Goal: Use online tool/utility: Utilize a website feature to perform a specific function

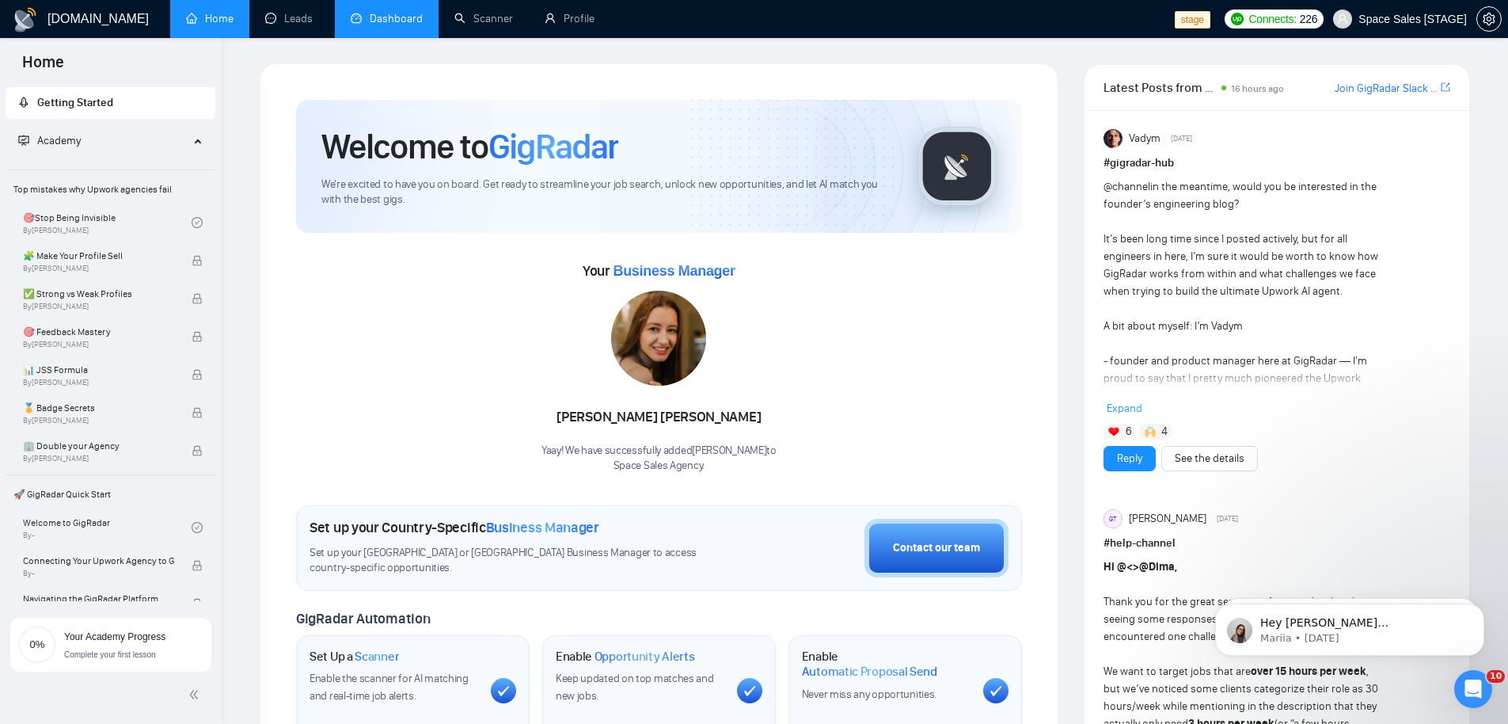
click at [405, 36] on li "Dashboard" at bounding box center [387, 19] width 104 height 38
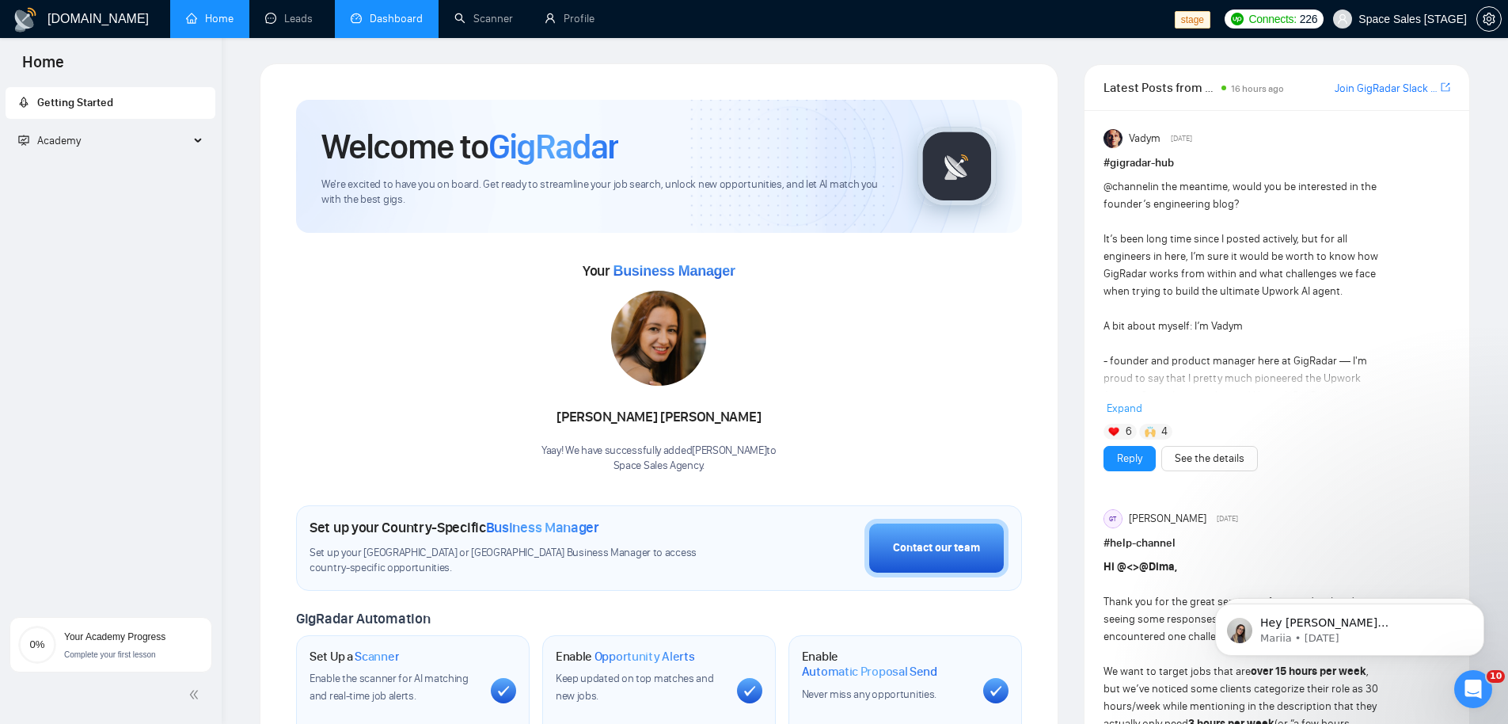
click at [394, 19] on link "Dashboard" at bounding box center [387, 18] width 72 height 13
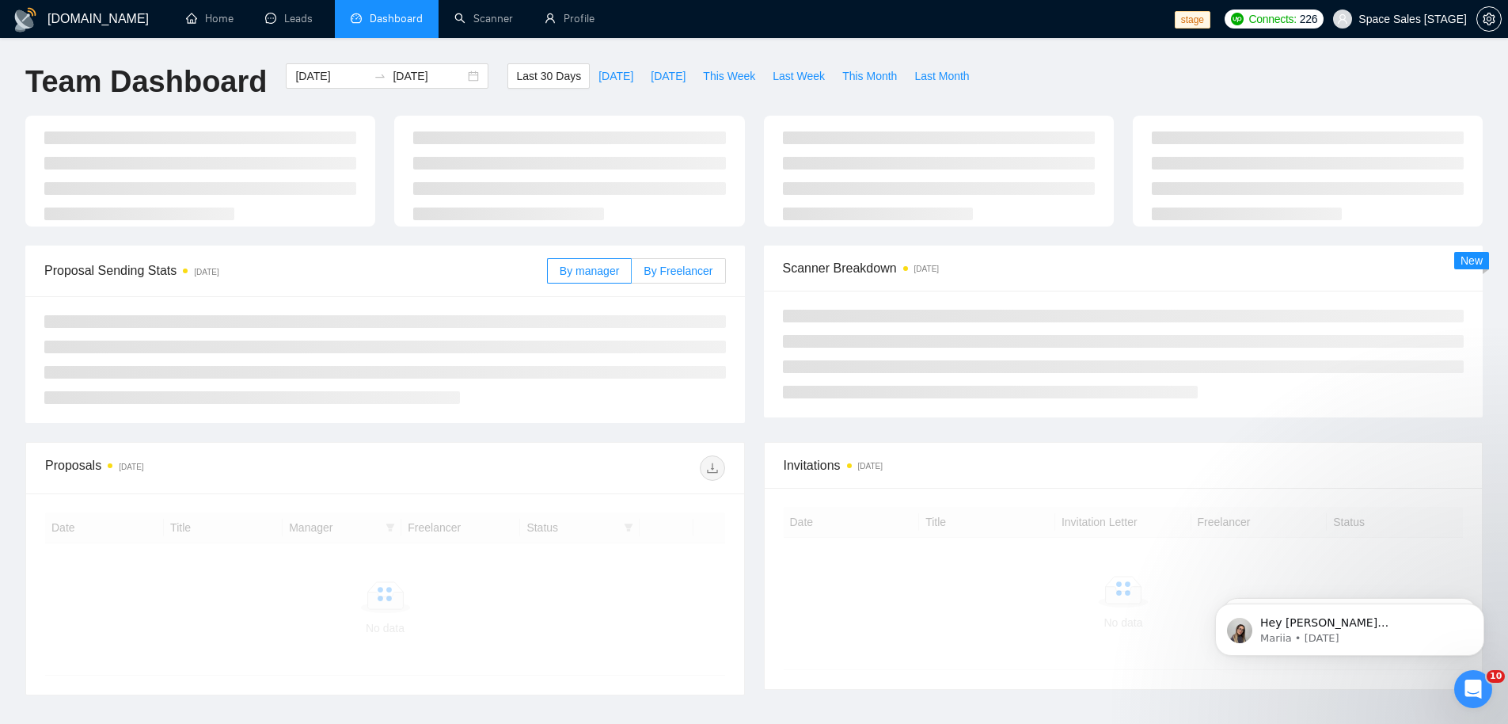
click at [676, 279] on label "By Freelancer" at bounding box center [678, 270] width 93 height 25
click at [632, 275] on input "By Freelancer" at bounding box center [632, 275] width 0 height 0
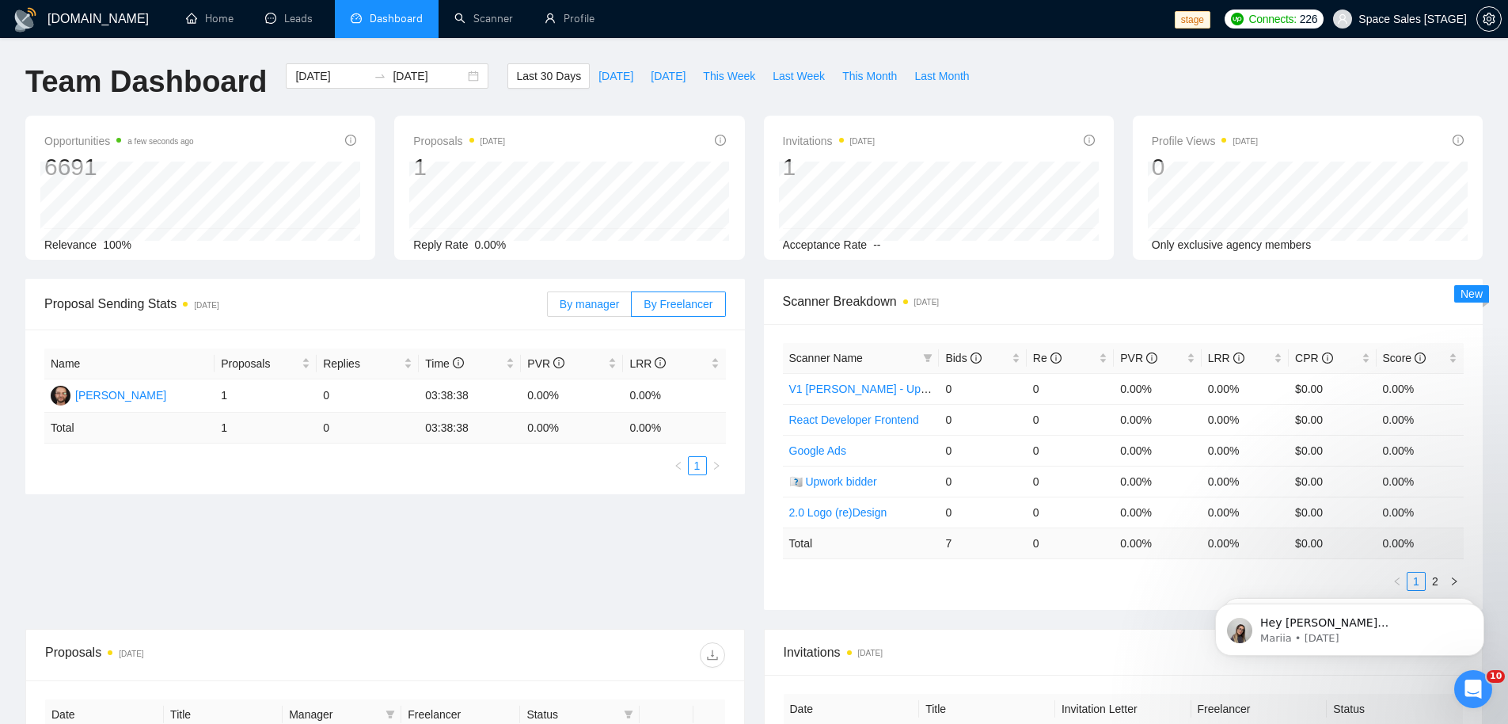
click at [624, 300] on label "By manager" at bounding box center [589, 303] width 85 height 25
click at [548, 308] on input "By manager" at bounding box center [548, 308] width 0 height 0
click at [604, 303] on span "By manager" at bounding box center [589, 304] width 59 height 13
click at [548, 308] on input "By manager" at bounding box center [548, 308] width 0 height 0
click at [483, 18] on link "Scanner" at bounding box center [483, 18] width 59 height 13
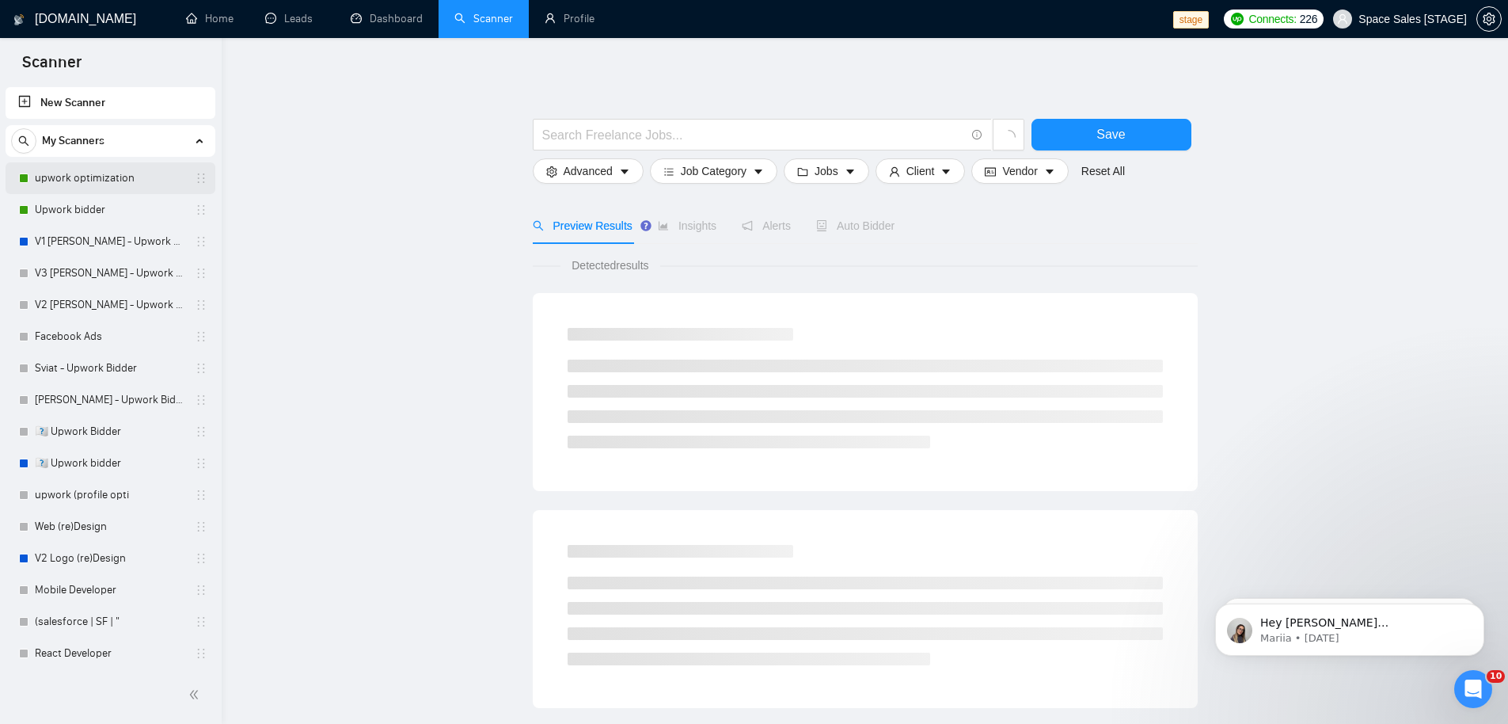
click at [78, 176] on link "upwork optimization" at bounding box center [110, 178] width 150 height 32
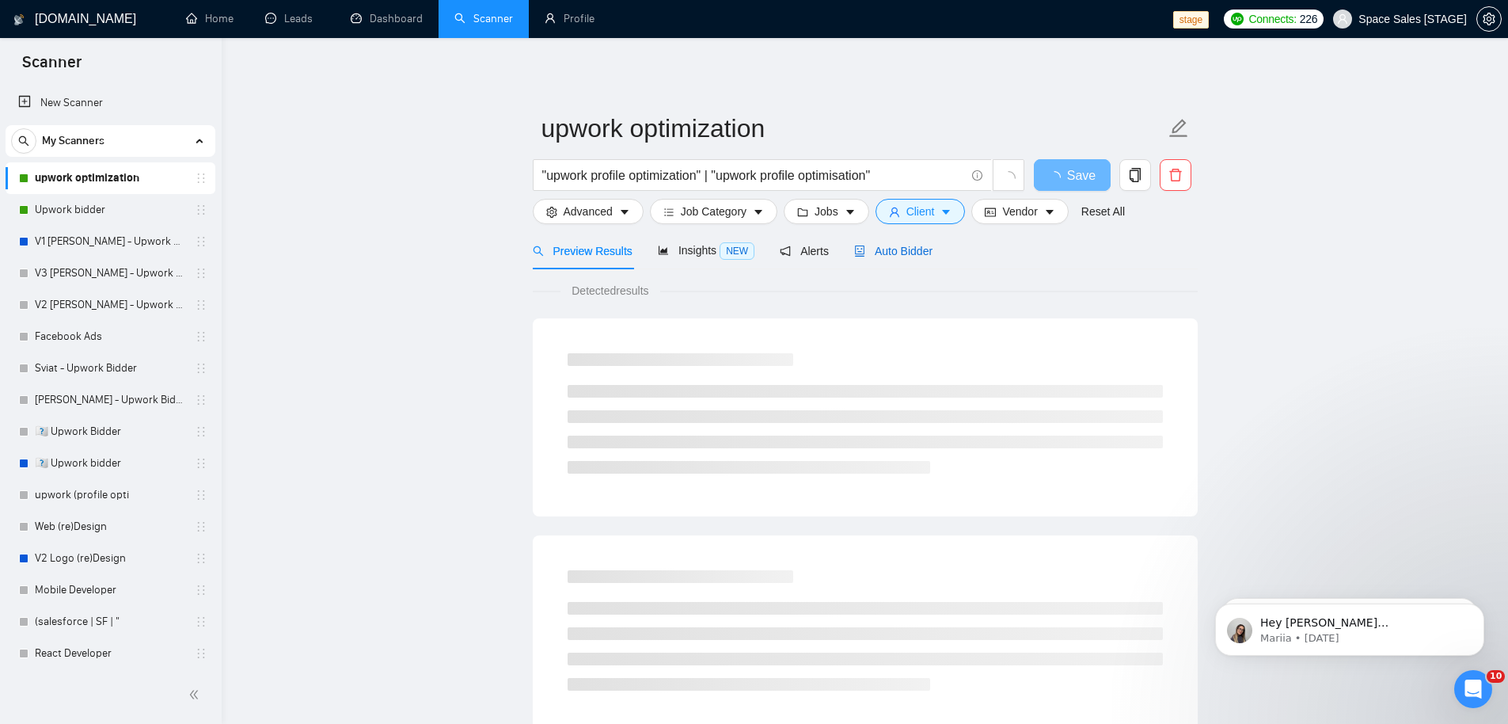
click at [880, 252] on span "Auto Bidder" at bounding box center [893, 251] width 78 height 13
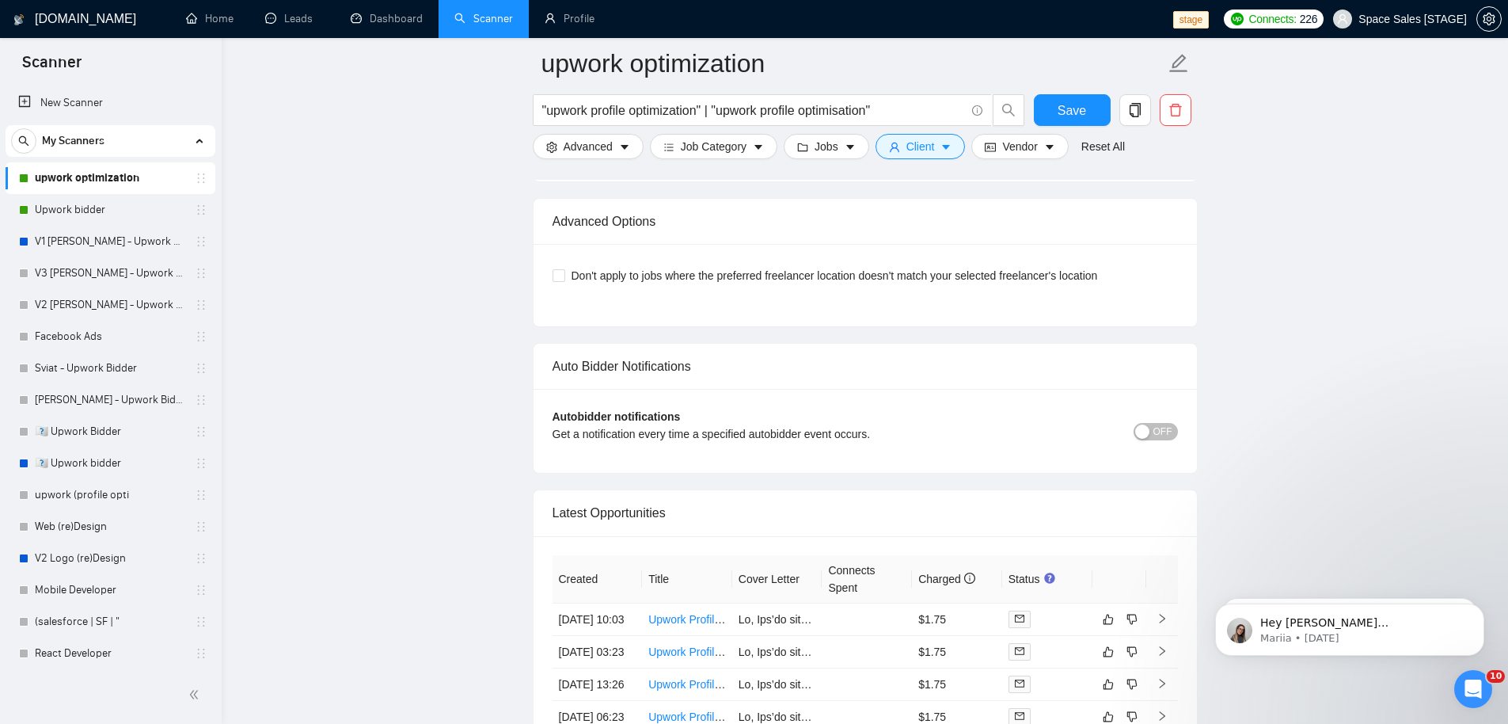
scroll to position [4010, 0]
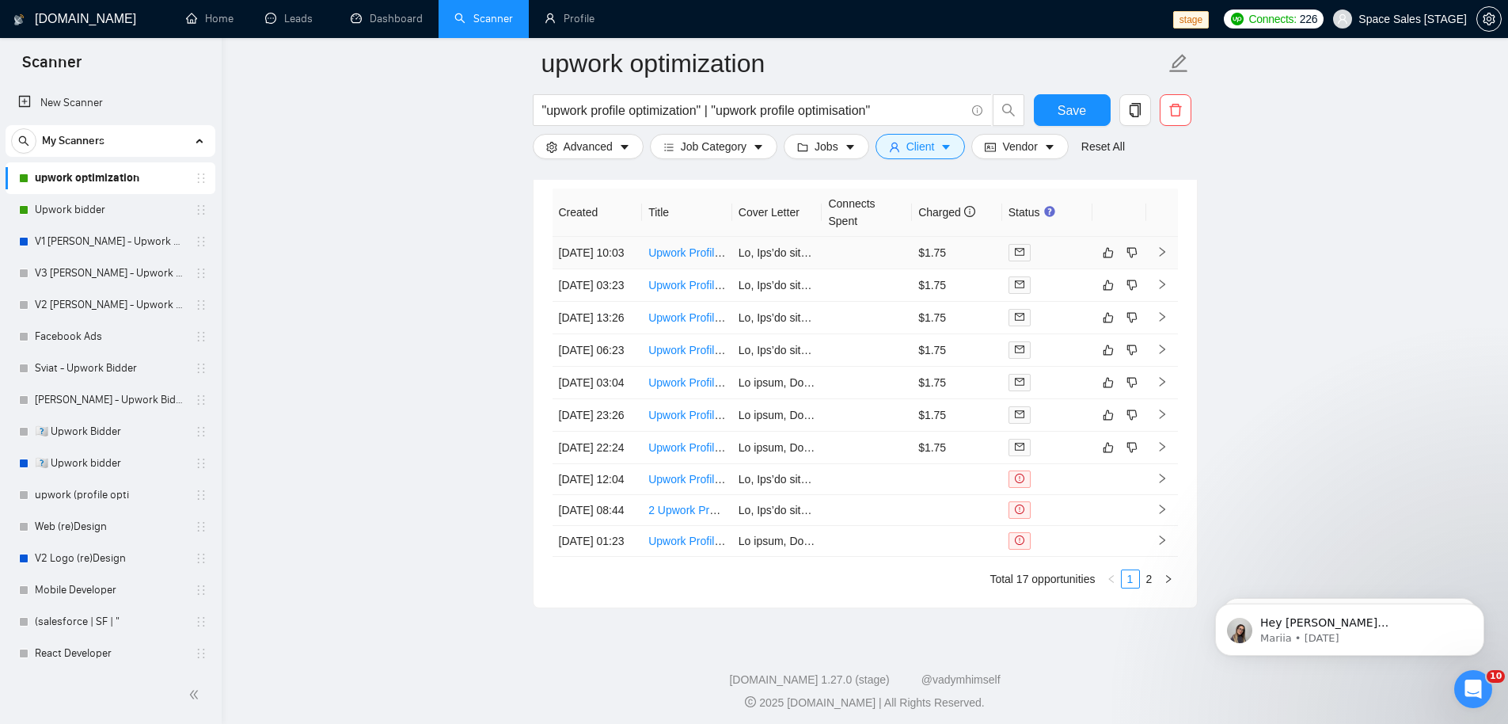
click at [850, 257] on td at bounding box center [867, 253] width 90 height 32
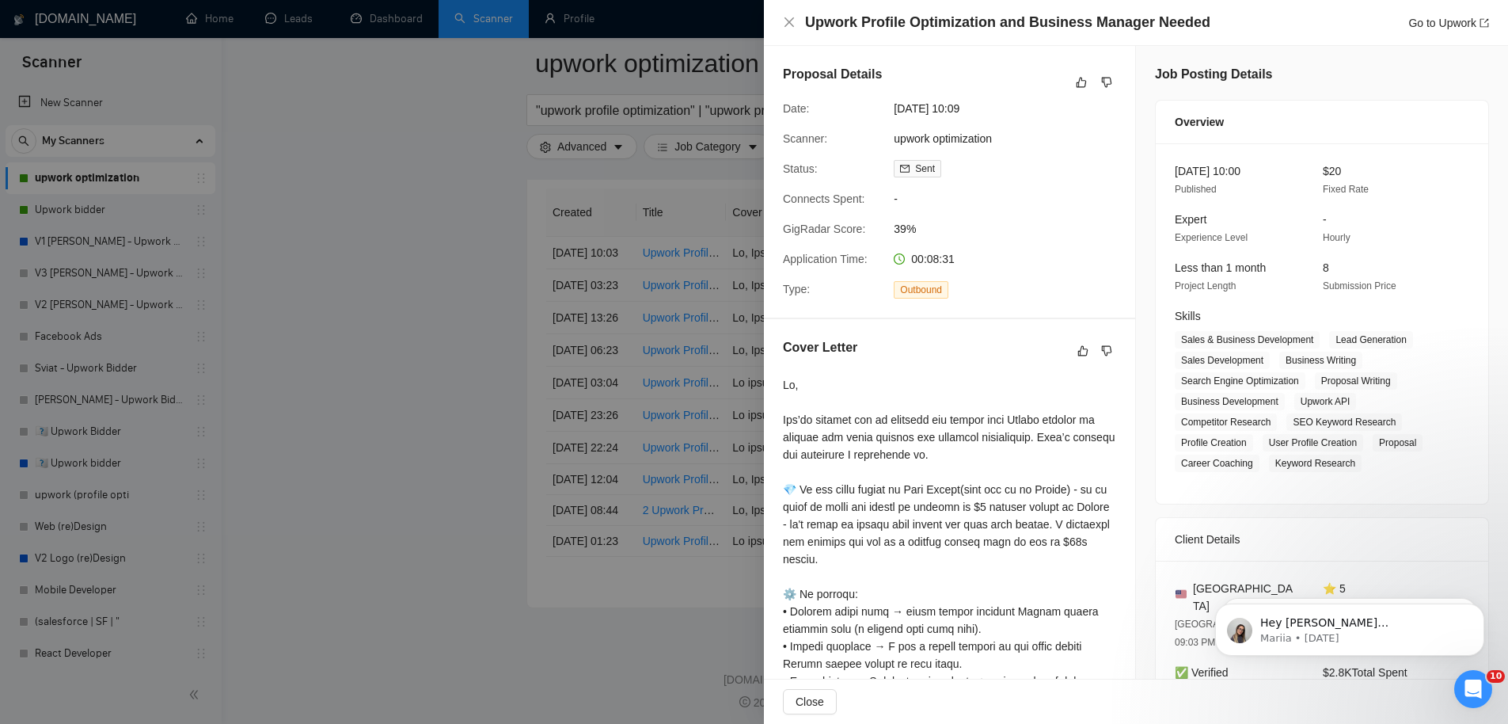
click at [496, 315] on div at bounding box center [754, 362] width 1508 height 724
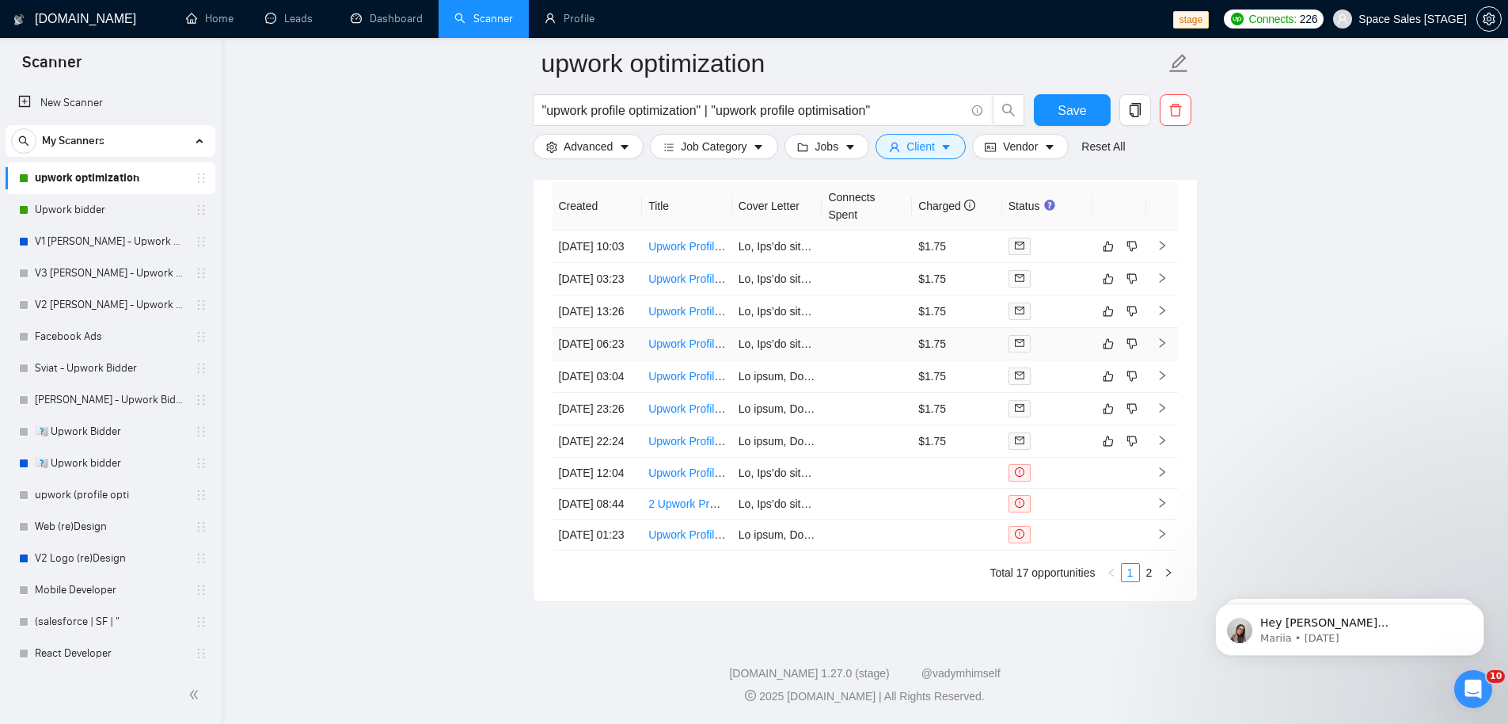
scroll to position [4044, 0]
click at [108, 213] on link "Upwork bidder" at bounding box center [110, 210] width 150 height 32
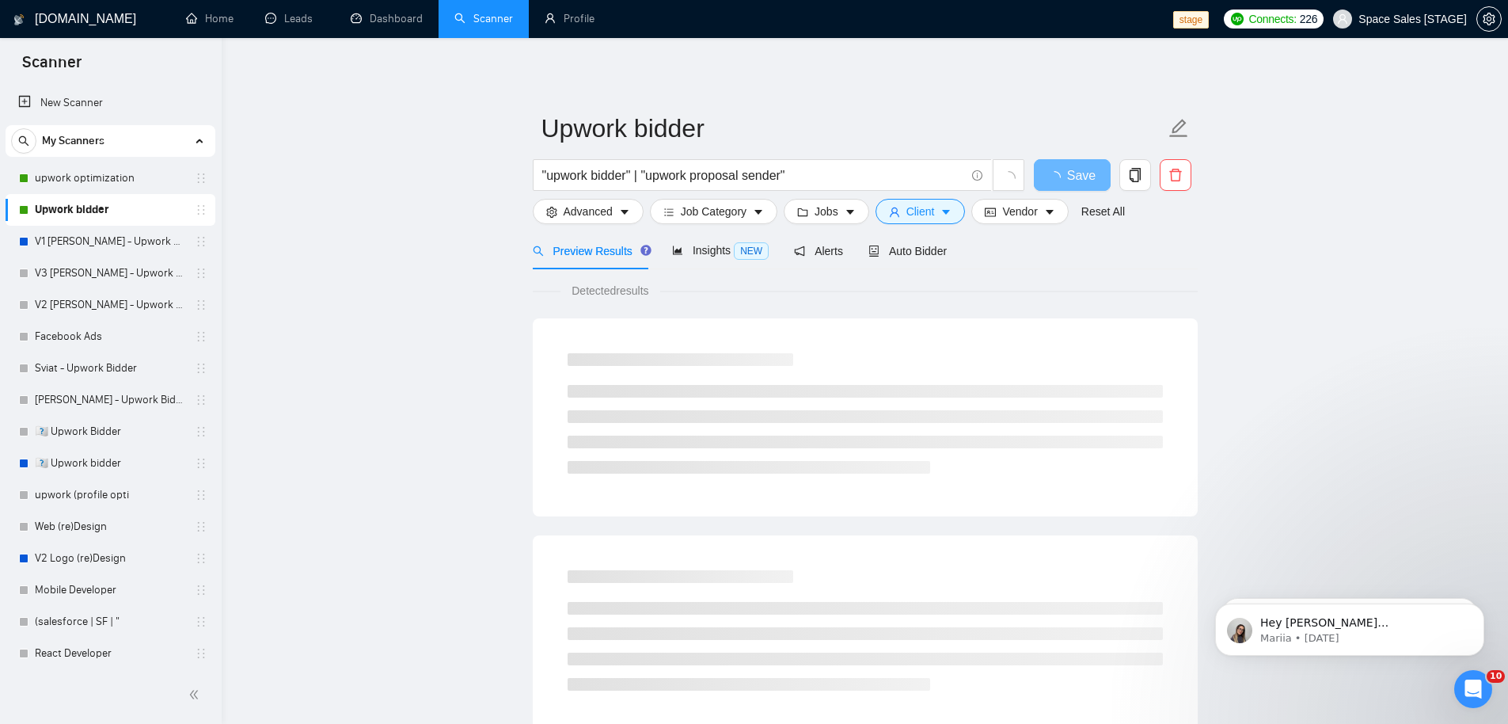
click at [920, 262] on div "Auto Bidder" at bounding box center [908, 250] width 78 height 37
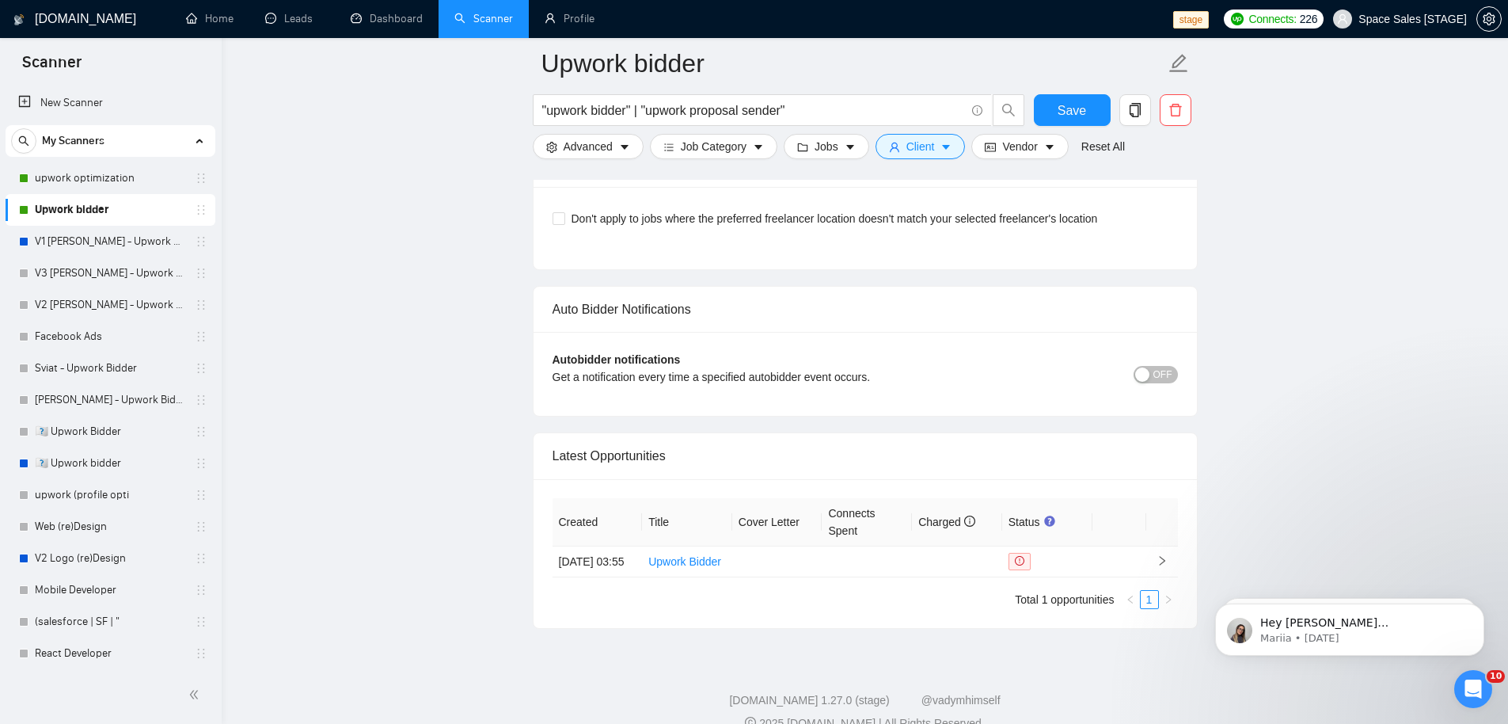
scroll to position [3744, 0]
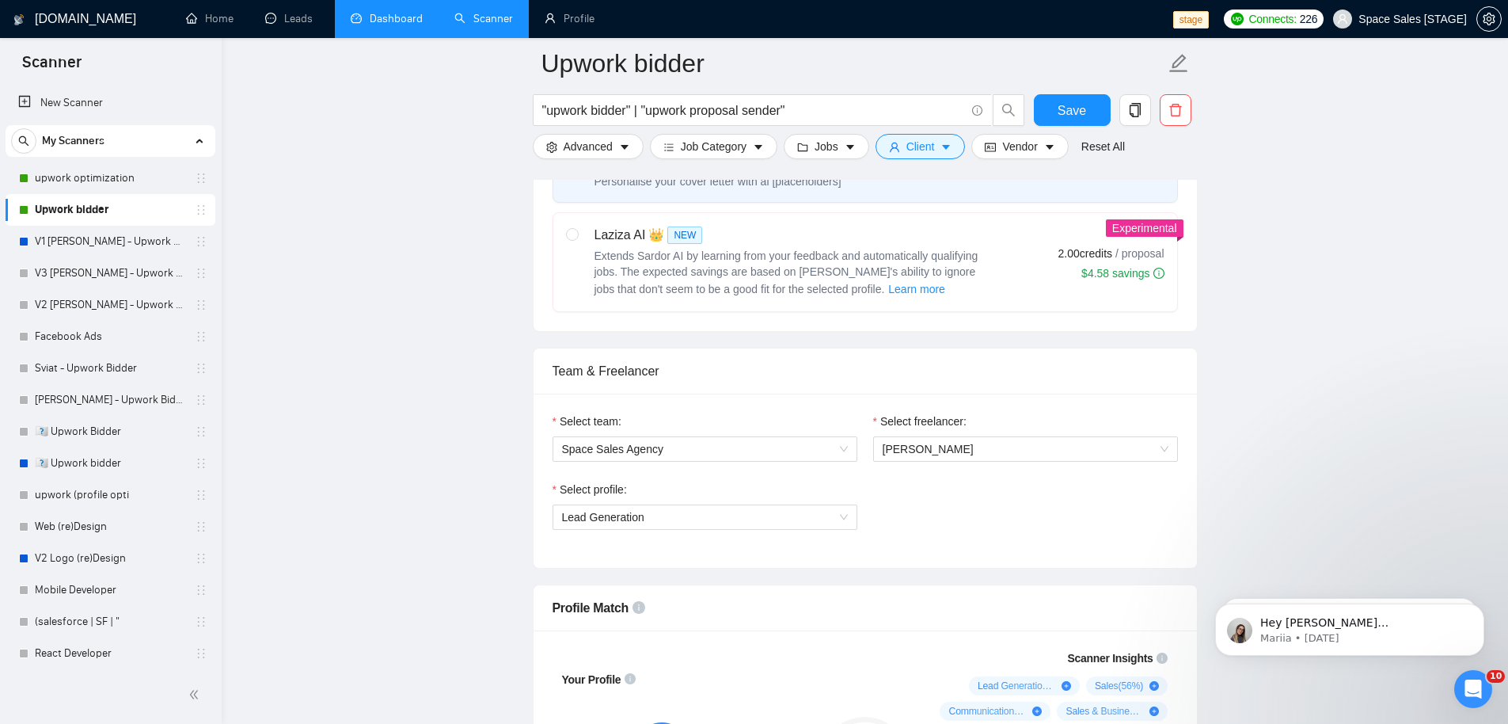
click at [416, 25] on link "Dashboard" at bounding box center [387, 18] width 72 height 13
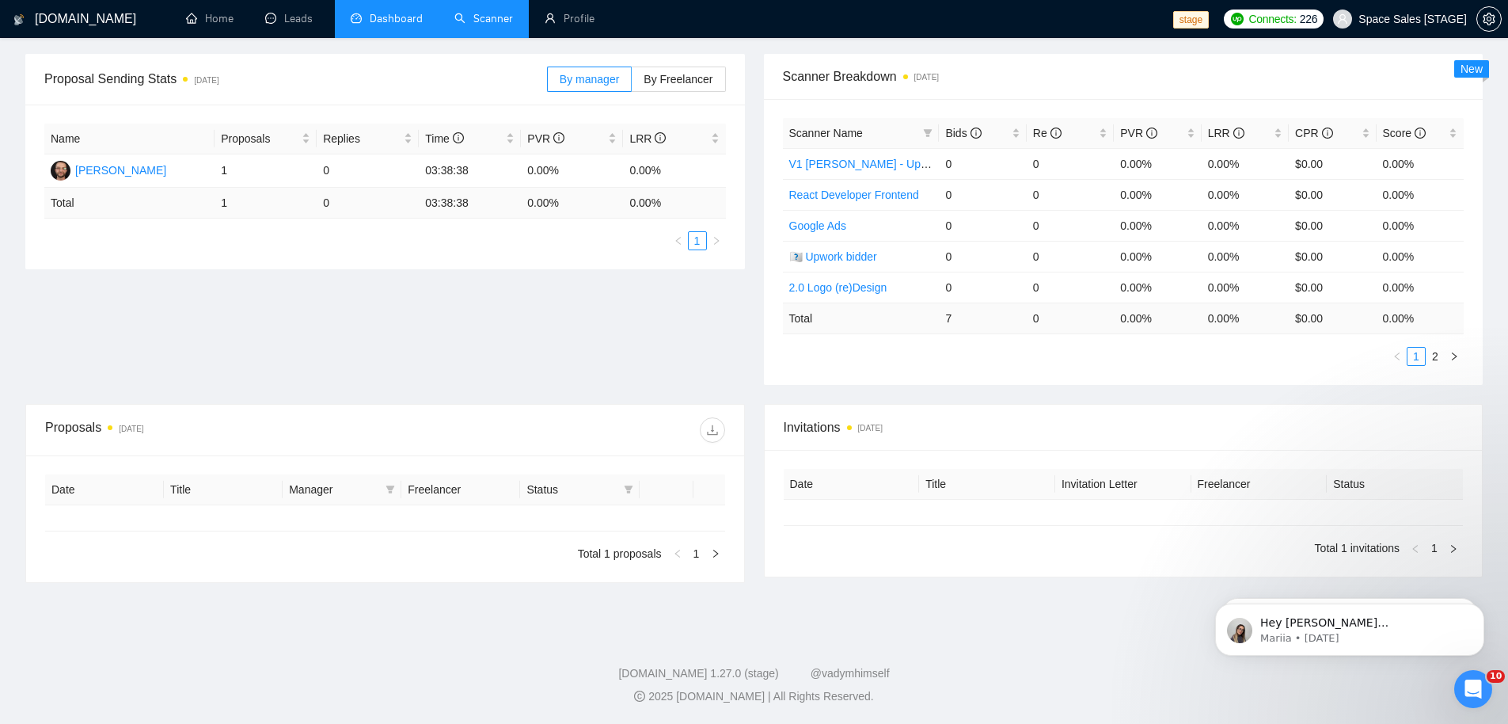
type input "[DATE]"
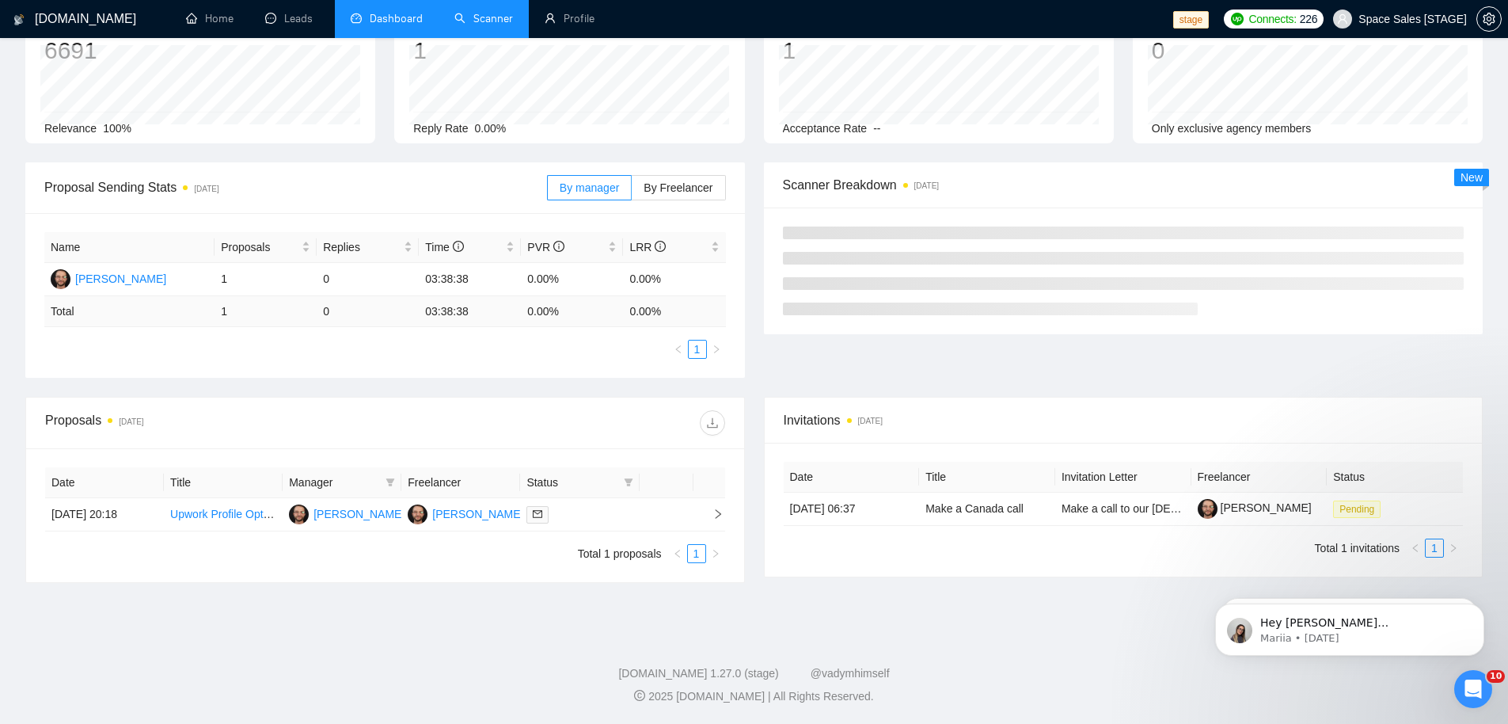
scroll to position [225, 0]
